Goal: Information Seeking & Learning: Learn about a topic

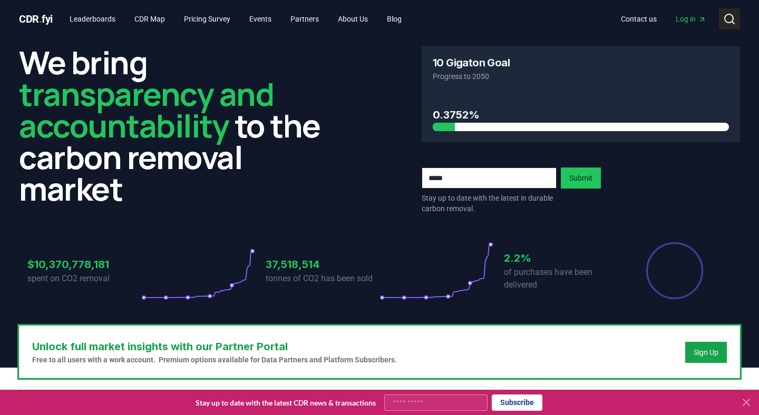
click at [727, 19] on icon at bounding box center [729, 19] width 13 height 13
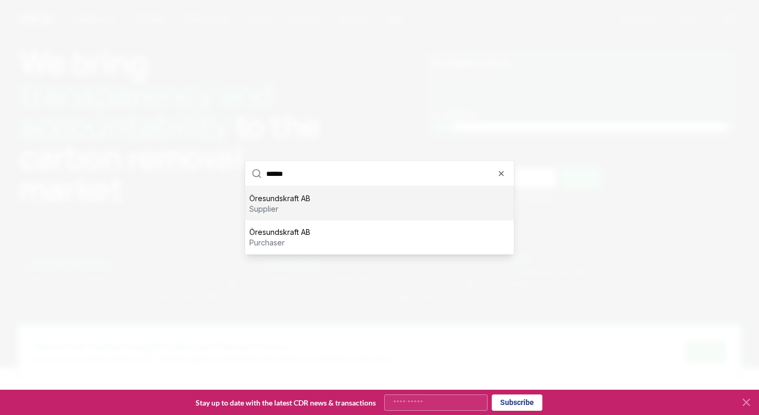
type input "******"
click at [299, 202] on p "Öresundskraft AB" at bounding box center [279, 198] width 61 height 11
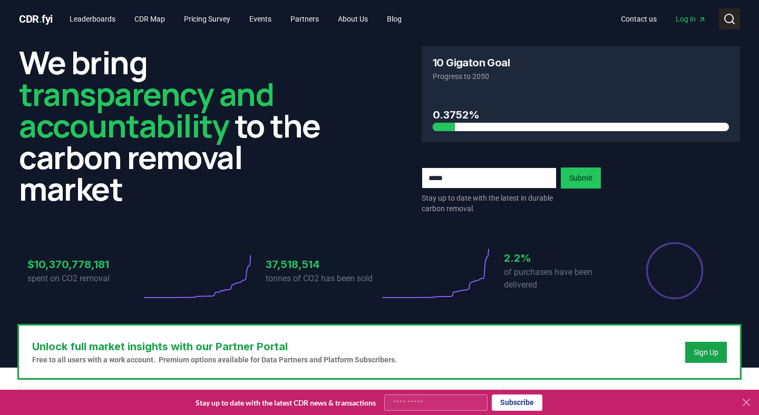
click at [730, 24] on icon at bounding box center [729, 19] width 13 height 13
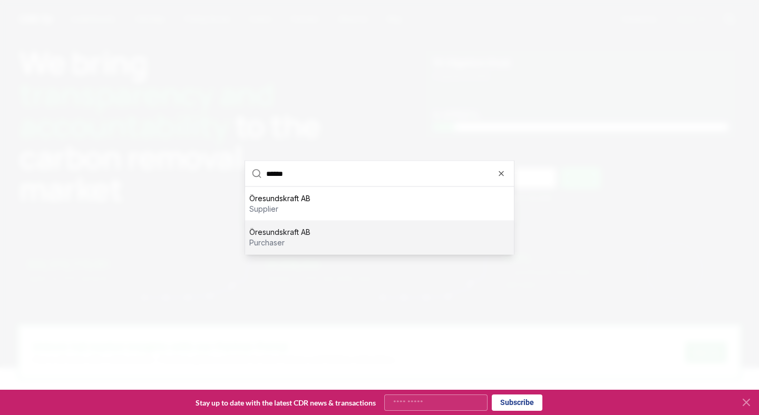
click at [289, 238] on p "purchaser" at bounding box center [279, 243] width 61 height 11
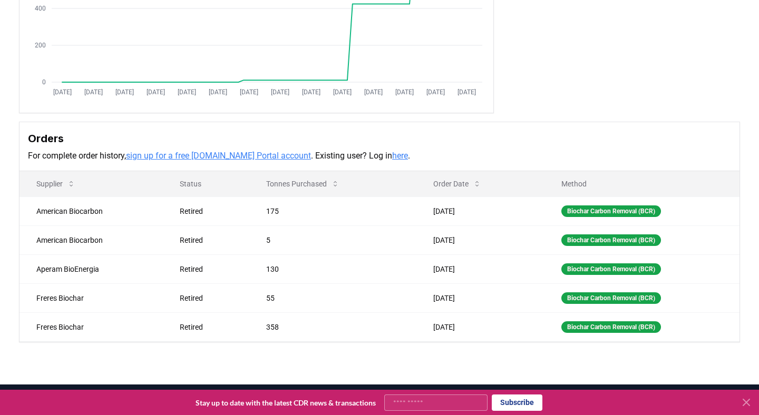
scroll to position [193, 0]
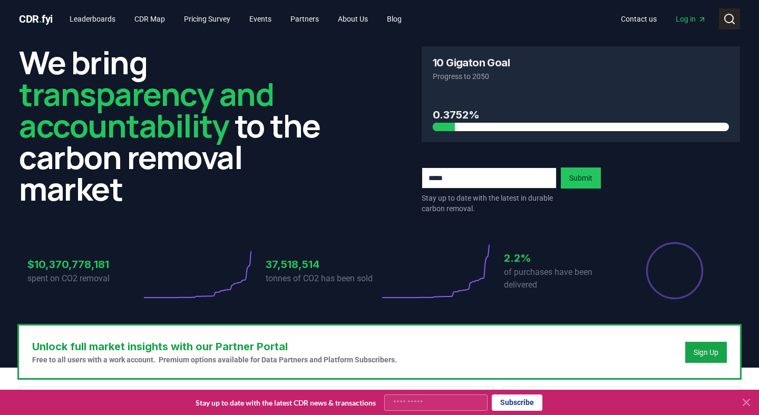
click at [721, 21] on button "Search" at bounding box center [729, 18] width 21 height 21
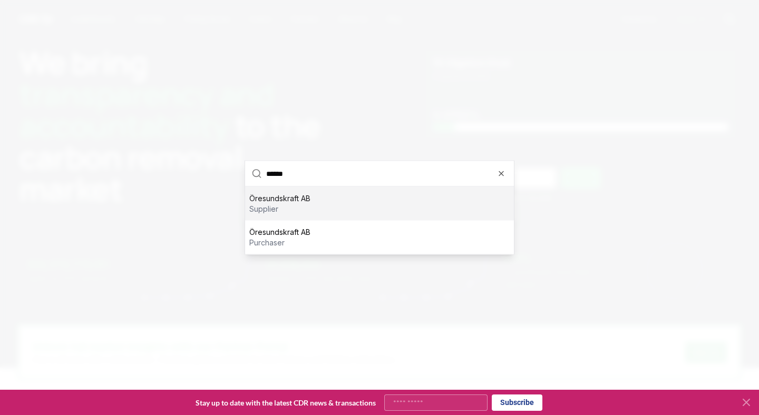
click at [314, 197] on div "Öresundskraft AB supplier" at bounding box center [379, 204] width 269 height 34
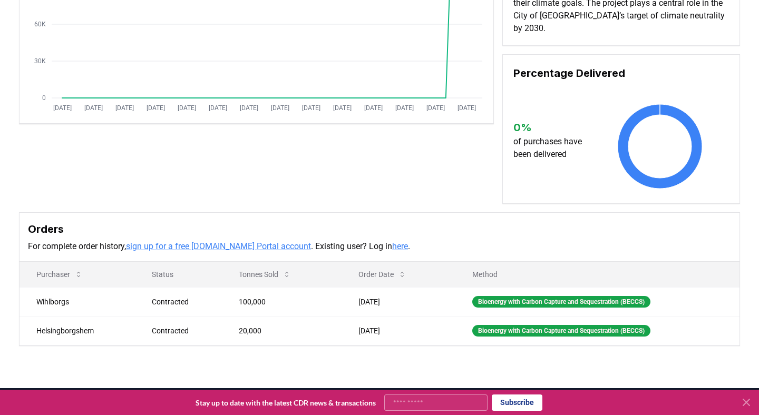
scroll to position [307, 0]
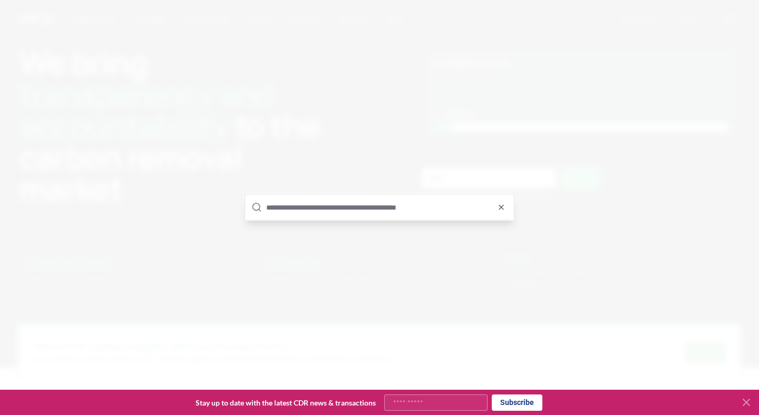
click at [369, 210] on input "text" at bounding box center [386, 207] width 241 height 25
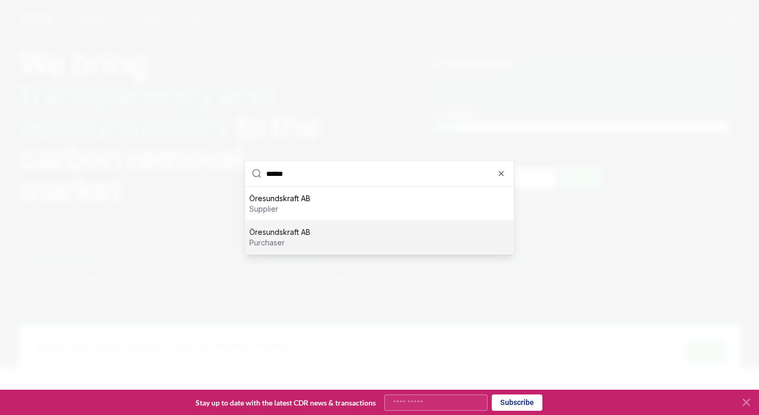
type input "******"
click at [284, 234] on p "Öresundskraft AB" at bounding box center [279, 232] width 61 height 11
